Goal: Complete application form

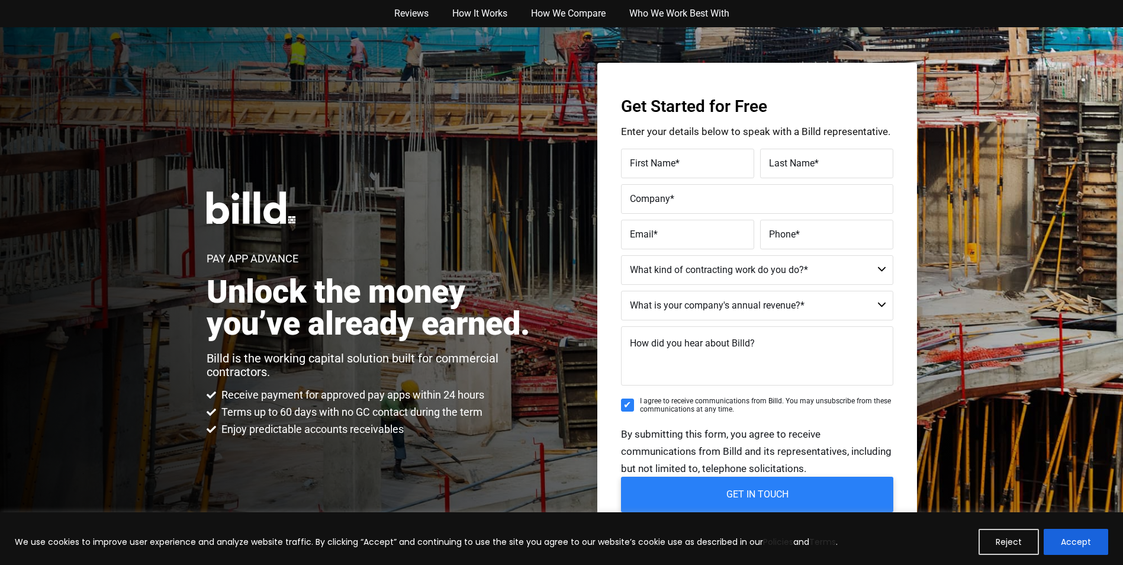
click at [674, 159] on span "First Name" at bounding box center [653, 162] width 46 height 11
click at [674, 159] on input "First Name *" at bounding box center [687, 164] width 133 height 30
type input "[PERSON_NAME]"
type input "Centra Defense"
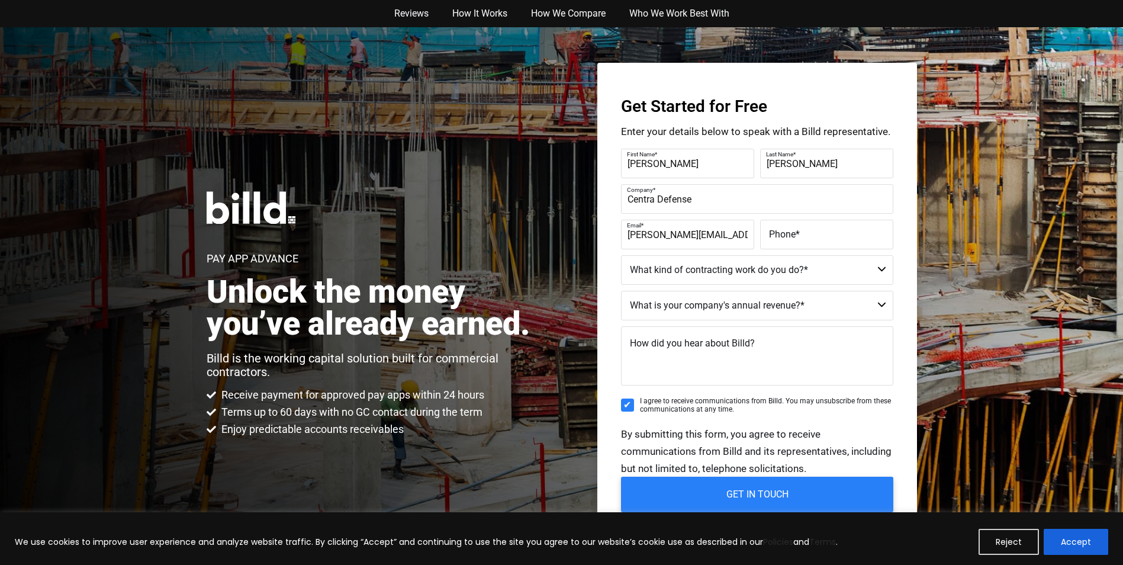
type input "[PERSON_NAME][EMAIL_ADDRESS][DOMAIN_NAME]"
type input "[PHONE_NUMBER]"
click at [835, 265] on select "Commercial Commercial and Residential Residential Not a Contractor" at bounding box center [757, 270] width 272 height 30
select select "Commercial"
click at [621, 255] on select "Commercial Commercial and Residential Residential Not a Contractor" at bounding box center [757, 270] width 272 height 30
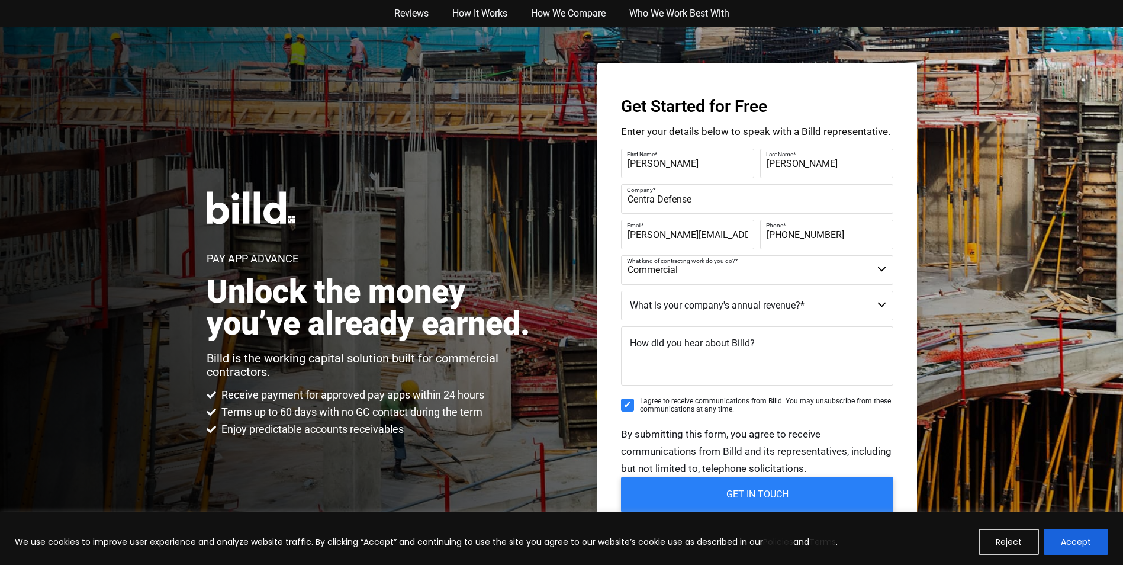
click at [831, 303] on select "$40M + $25M - $40M $8M - $25M $4M - $8M $2M - $4M $1M - $2M Less than $1M" at bounding box center [757, 306] width 272 height 30
select select "$1M - $2M"
click at [621, 291] on select "$40M + $25M - $40M $8M - $25M $4M - $8M $2M - $4M $1M - $2M Less than $1M" at bounding box center [757, 306] width 272 height 30
click at [717, 342] on span "How did you hear about Billd?" at bounding box center [692, 342] width 125 height 11
click at [717, 342] on textarea "How did you hear about Billd?" at bounding box center [757, 355] width 272 height 59
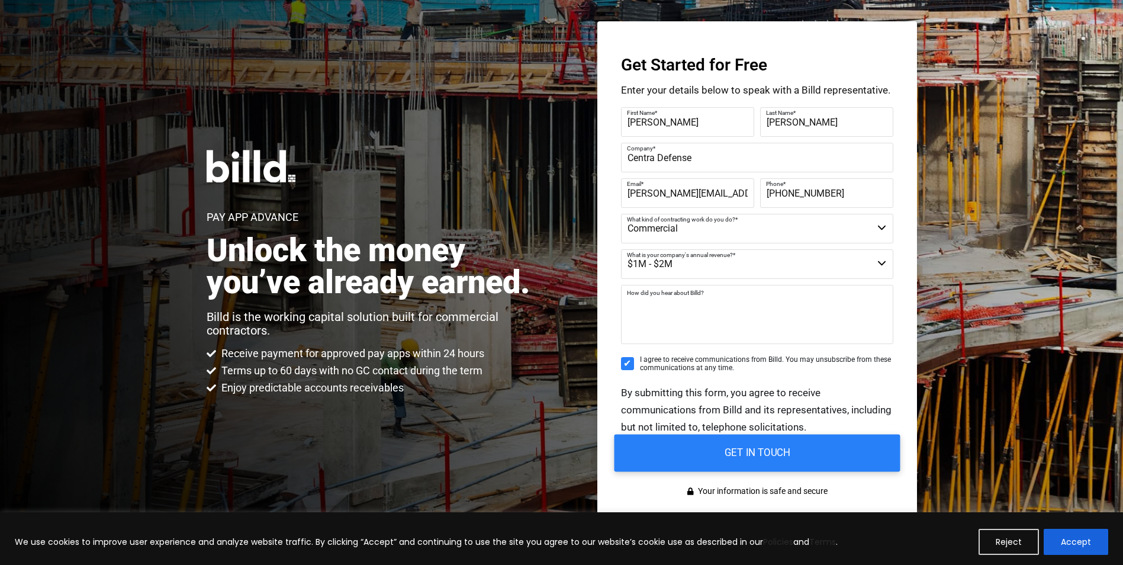
scroll to position [118, 0]
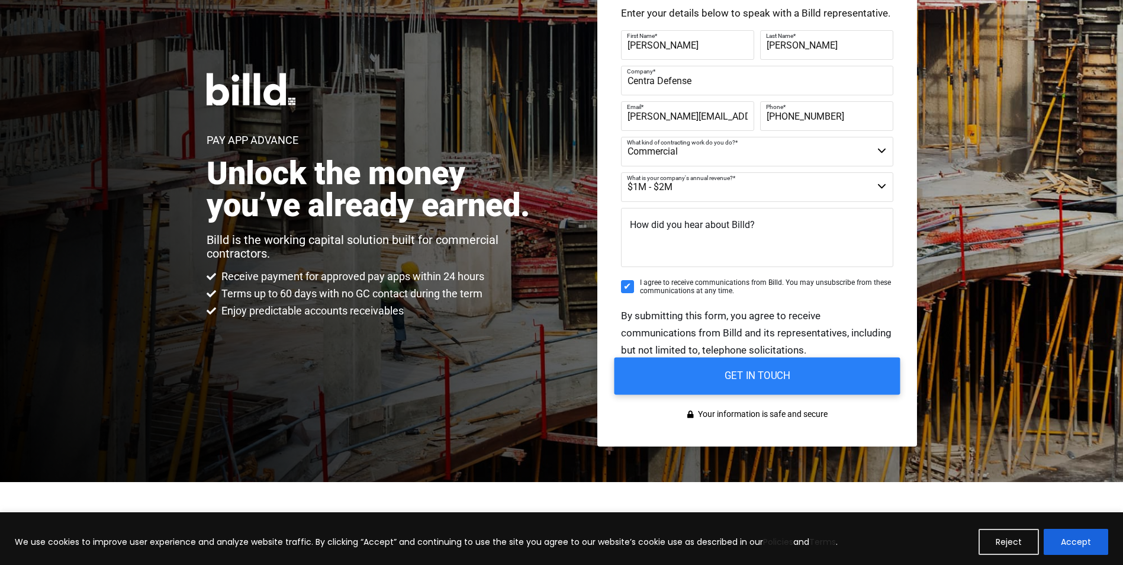
click at [745, 373] on input "GET IN TOUCH" at bounding box center [757, 375] width 286 height 37
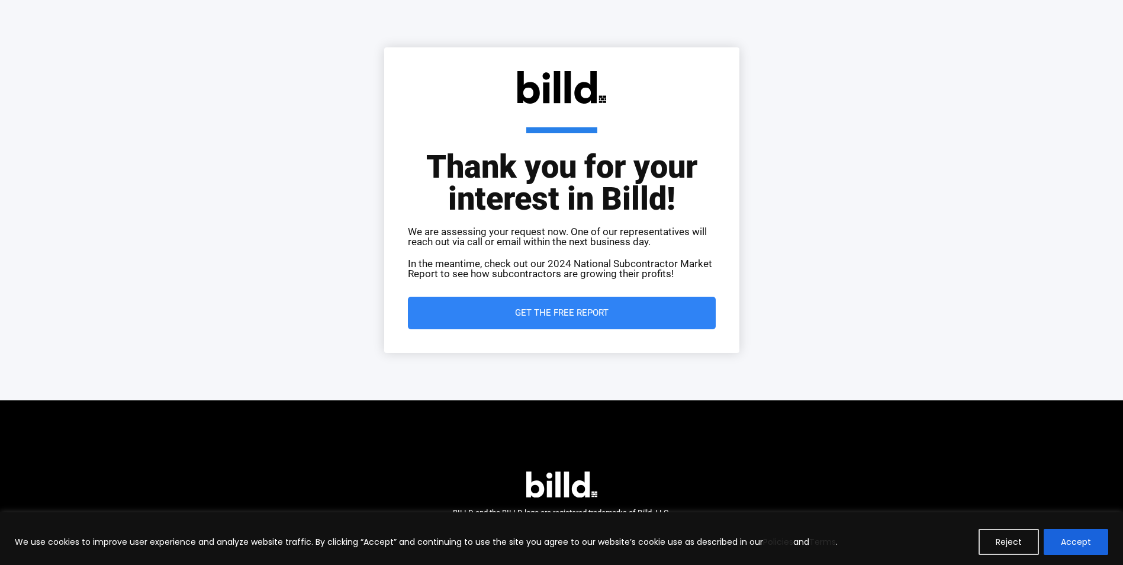
click at [559, 317] on span "Get the Free Report" at bounding box center [562, 312] width 94 height 9
